Goal: Navigation & Orientation: Find specific page/section

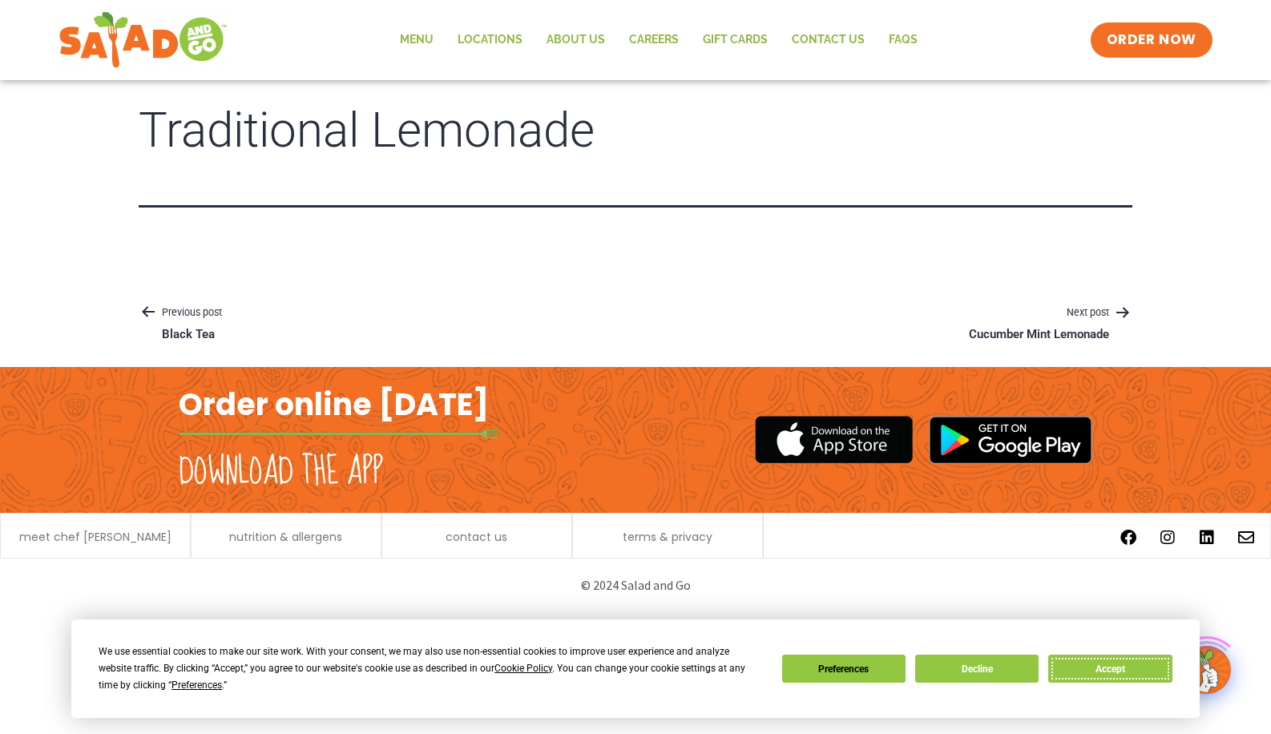
click at [1138, 675] on button "Accept" at bounding box center [1109, 669] width 123 height 28
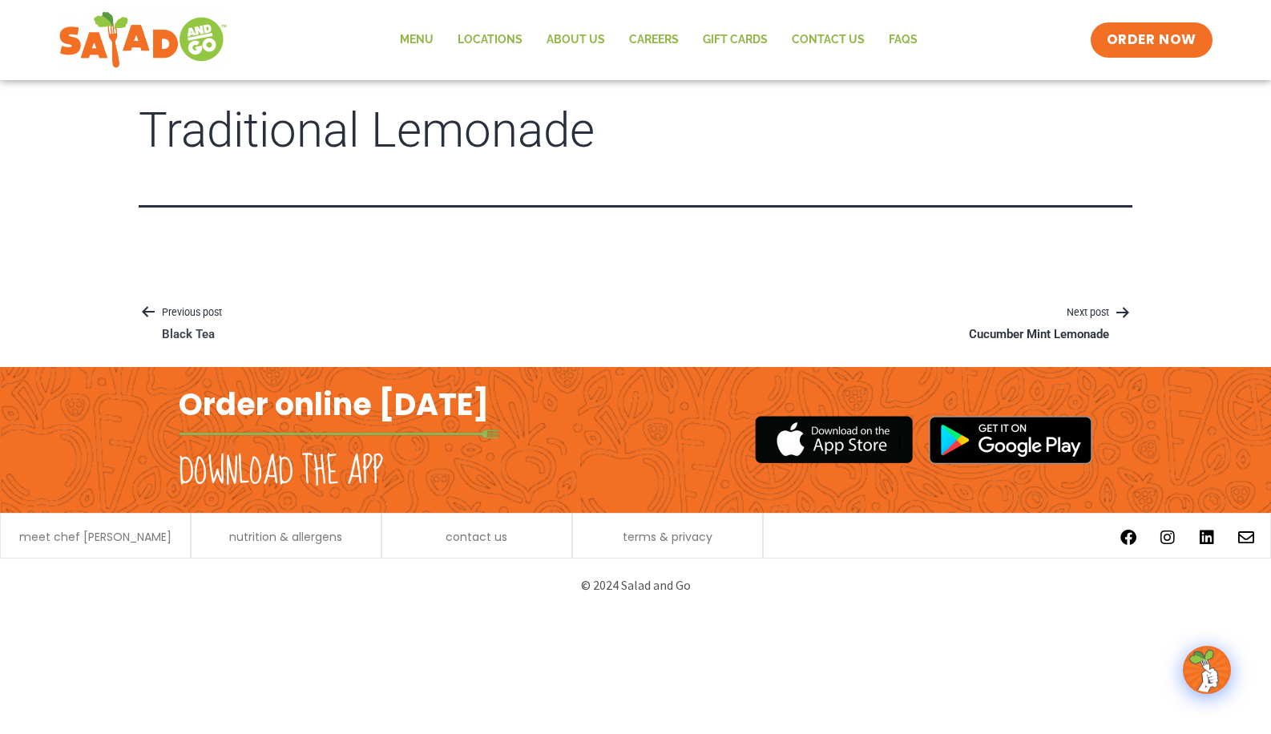
click at [171, 312] on p "Previous post" at bounding box center [188, 313] width 99 height 19
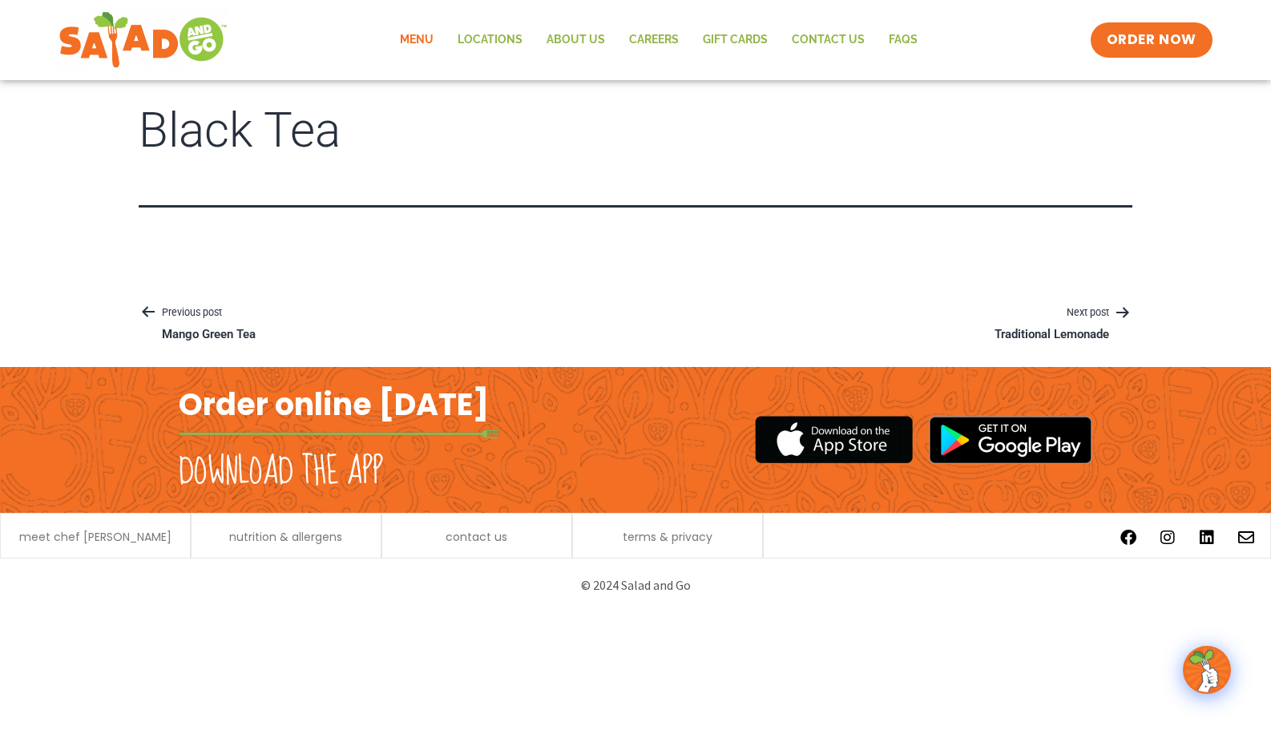
click at [430, 44] on link "Menu" at bounding box center [417, 40] width 58 height 37
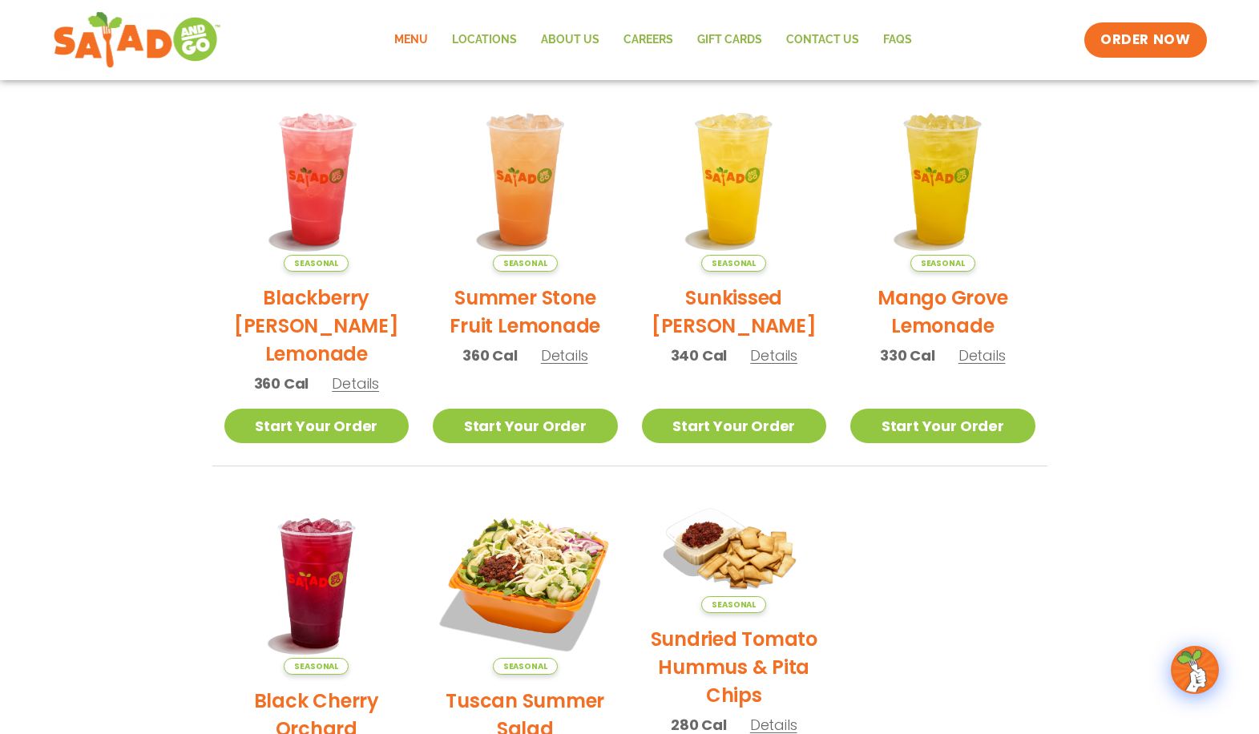
scroll to position [401, 0]
